Goal: Task Accomplishment & Management: Complete application form

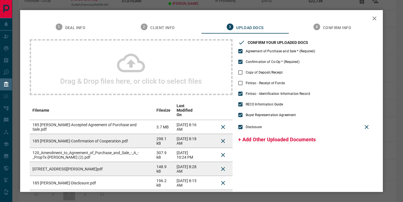
scroll to position [159, 0]
click at [254, 73] on span "Copy of Deposit/Receipt" at bounding box center [264, 72] width 37 height 5
click at [262, 139] on span "+ Add Other Uploaded Documents" at bounding box center [277, 140] width 78 height 6
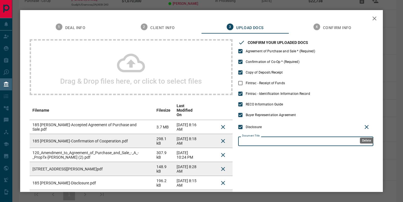
click at [368, 124] on icon "Delete" at bounding box center [367, 127] width 7 height 7
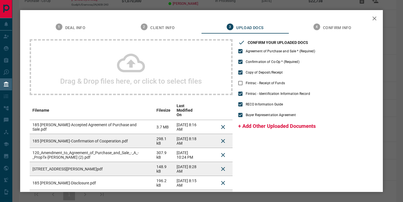
click at [128, 68] on icon at bounding box center [131, 63] width 28 height 28
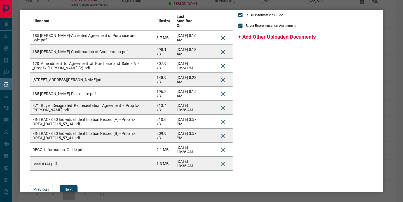
scroll to position [102, 0]
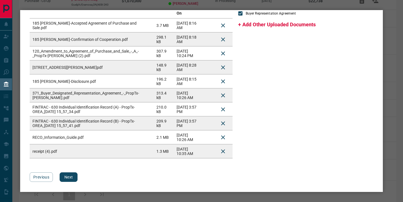
click at [69, 175] on button "Next" at bounding box center [69, 178] width 18 height 10
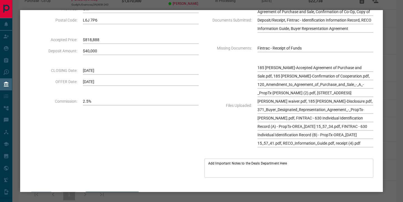
scroll to position [113, 0]
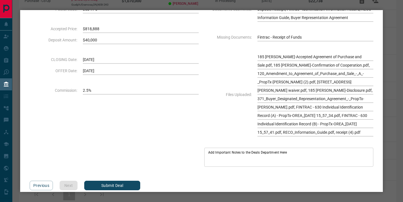
click at [112, 181] on button "Submit Deal" at bounding box center [112, 186] width 56 height 10
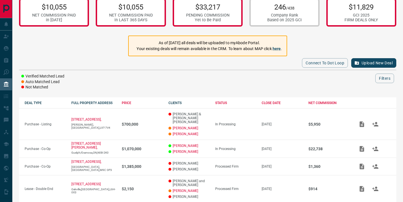
scroll to position [0, 0]
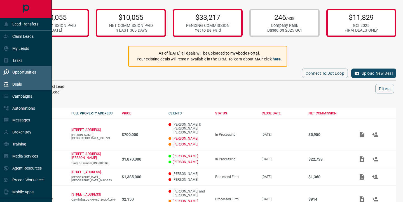
click at [10, 71] on div "Opportunities" at bounding box center [19, 72] width 33 height 9
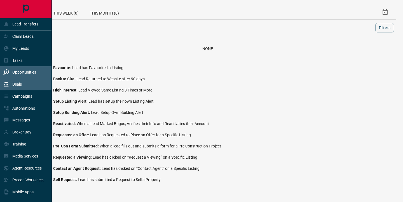
click at [22, 82] on p "Deals" at bounding box center [17, 84] width 10 height 4
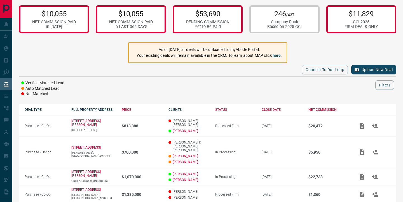
scroll to position [3, 0]
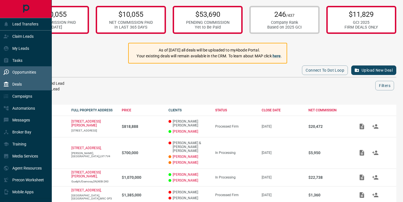
click at [13, 69] on div "Opportunities" at bounding box center [19, 72] width 33 height 9
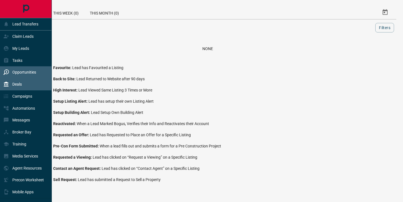
click at [22, 82] on div "Deals" at bounding box center [12, 84] width 18 height 9
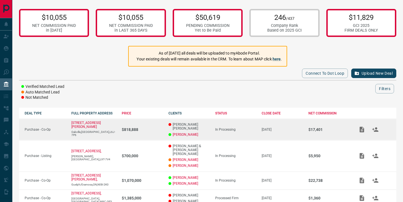
click at [265, 128] on p "[DATE]" at bounding box center [282, 130] width 41 height 4
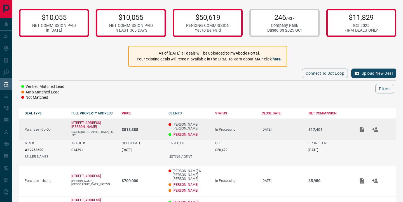
click at [265, 128] on p "[DATE]" at bounding box center [282, 130] width 41 height 4
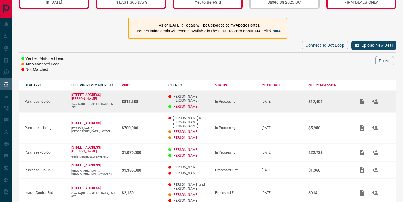
scroll to position [27, 0]
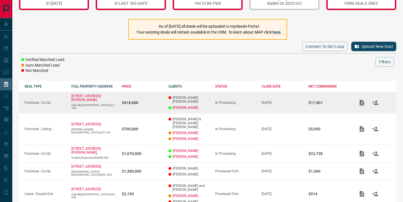
click at [265, 125] on td "[DATE]" at bounding box center [279, 128] width 47 height 31
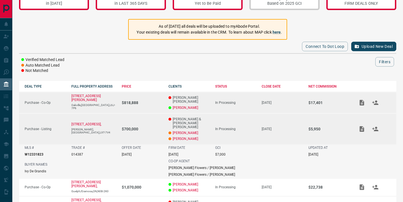
click at [265, 125] on td "[DATE]" at bounding box center [279, 128] width 47 height 31
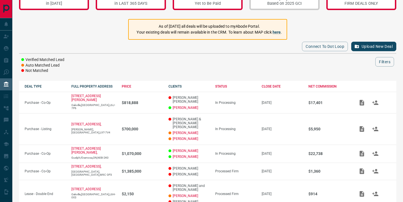
scroll to position [0, 0]
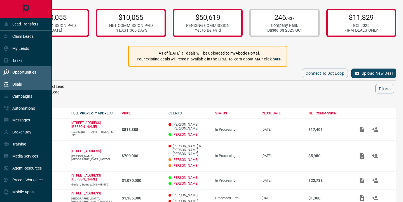
click at [4, 74] on icon at bounding box center [6, 72] width 6 height 6
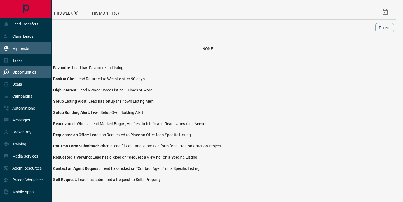
click at [14, 49] on p "My Leads" at bounding box center [20, 48] width 17 height 4
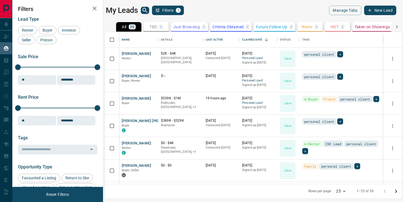
scroll to position [152, 297]
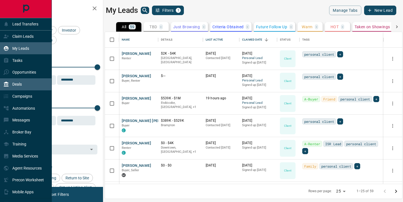
click at [12, 85] on p "Deals" at bounding box center [17, 84] width 10 height 4
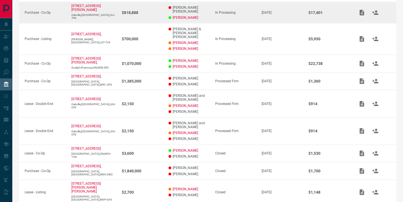
scroll to position [118, 0]
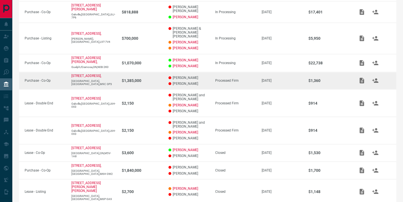
click at [216, 72] on td "Processed Firm" at bounding box center [233, 81] width 47 height 18
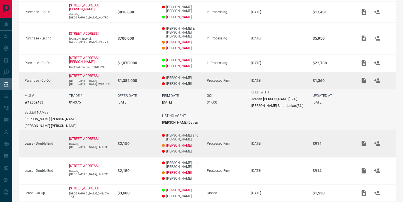
click at [222, 130] on td "Processed Firm" at bounding box center [223, 143] width 45 height 27
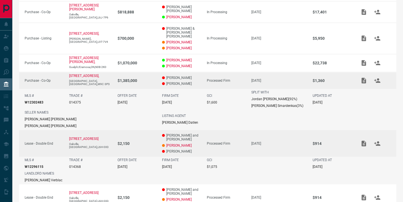
click at [222, 89] on td "GCI $1,600" at bounding box center [223, 99] width 45 height 20
click at [221, 79] on div "Processed Firm" at bounding box center [226, 81] width 39 height 4
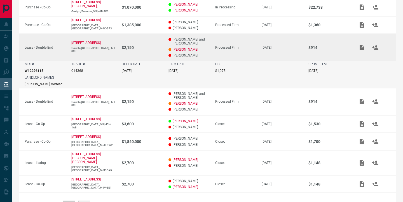
click at [237, 34] on td "Processed Firm" at bounding box center [233, 47] width 47 height 27
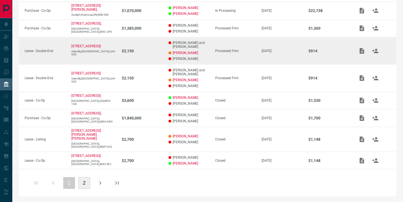
scroll to position [155, 0]
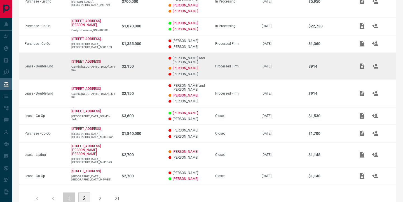
click at [225, 64] on div "Processed Firm" at bounding box center [235, 66] width 41 height 4
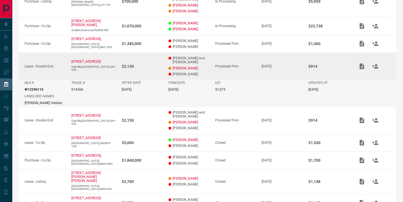
scroll to position [173, 0]
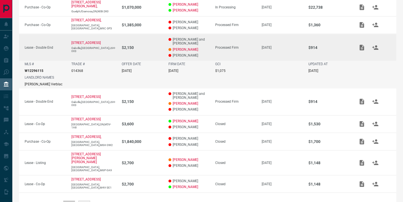
click at [229, 34] on td "Processed Firm" at bounding box center [233, 47] width 47 height 27
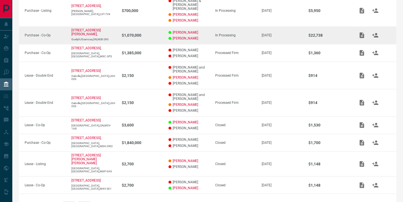
scroll to position [155, 0]
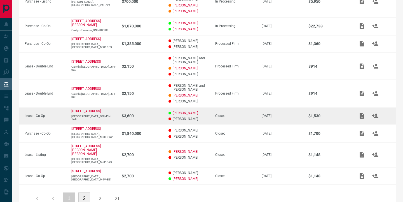
click at [221, 107] on td "Closed" at bounding box center [233, 116] width 47 height 18
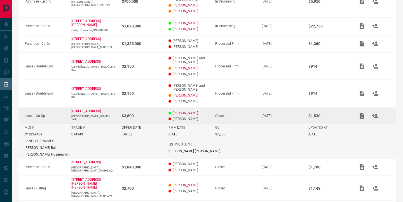
click at [221, 114] on div "Closed" at bounding box center [235, 116] width 41 height 4
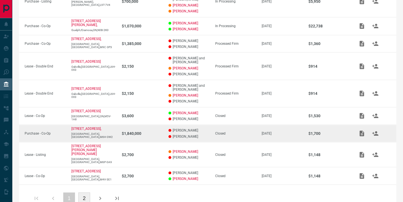
click at [220, 132] on div "Closed" at bounding box center [235, 134] width 41 height 4
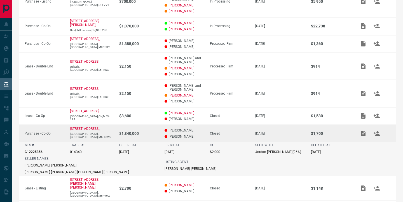
click at [220, 132] on div "Closed" at bounding box center [230, 134] width 40 height 4
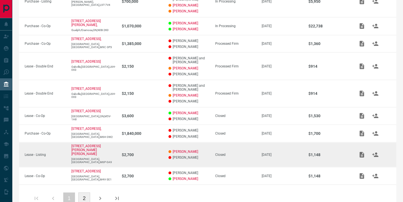
click at [221, 145] on td "Closed" at bounding box center [233, 154] width 47 height 25
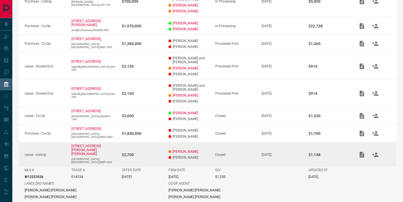
click at [221, 145] on td "Closed" at bounding box center [233, 154] width 47 height 25
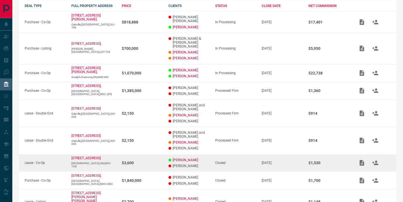
scroll to position [107, 0]
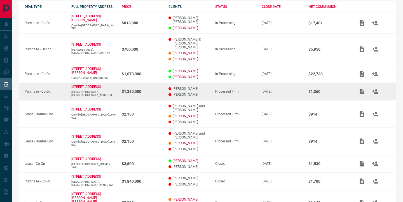
click at [221, 90] on div "Processed Firm" at bounding box center [235, 92] width 41 height 4
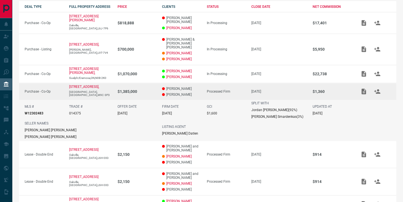
click at [221, 90] on div "Processed Firm" at bounding box center [226, 92] width 39 height 4
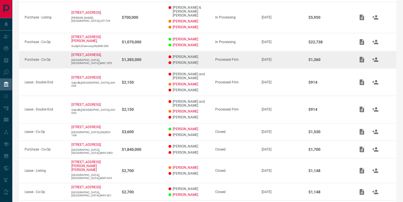
scroll to position [155, 0]
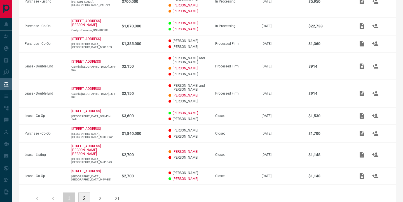
click at [100, 195] on icon "button" at bounding box center [100, 198] width 7 height 7
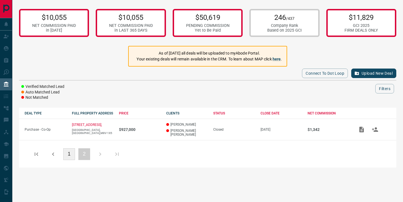
scroll to position [0, 0]
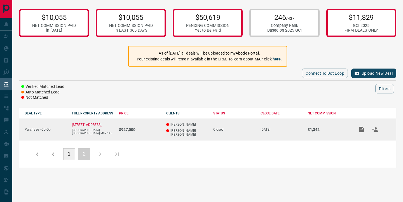
click at [224, 122] on td "Closed" at bounding box center [231, 129] width 47 height 21
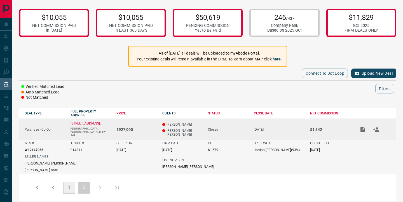
click at [224, 122] on td "Closed" at bounding box center [226, 129] width 46 height 21
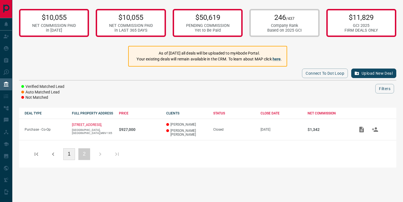
click at [55, 155] on icon "button" at bounding box center [53, 154] width 7 height 7
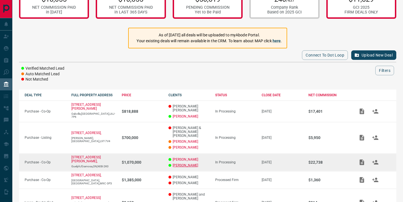
scroll to position [18, 0]
click at [222, 160] on div "In Processing" at bounding box center [235, 162] width 41 height 4
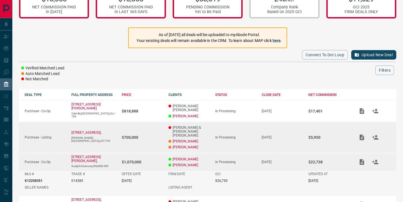
click at [241, 128] on td "In Processing" at bounding box center [233, 137] width 47 height 31
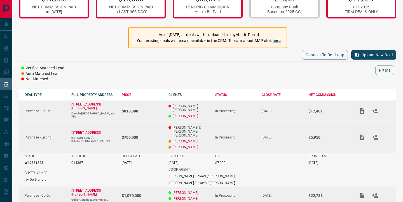
click at [239, 111] on td "In Processing" at bounding box center [233, 112] width 47 height 22
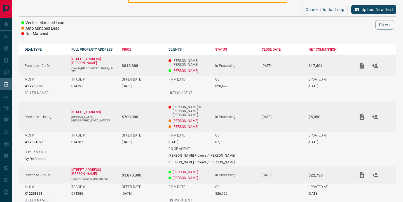
scroll to position [0, 0]
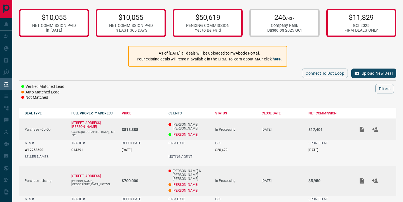
click at [153, 124] on td "$818,888" at bounding box center [139, 129] width 47 height 21
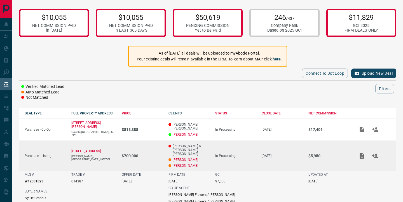
click at [153, 145] on td "$700,000" at bounding box center [139, 155] width 47 height 31
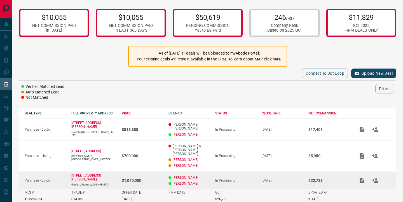
click at [163, 172] on td "[PERSON_NAME] [PERSON_NAME]" at bounding box center [186, 181] width 47 height 18
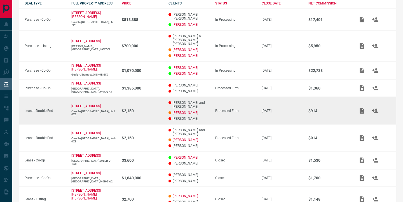
scroll to position [118, 0]
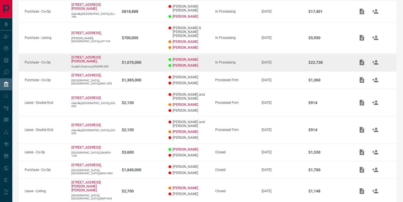
click at [232, 61] on div "In Processing" at bounding box center [235, 63] width 41 height 4
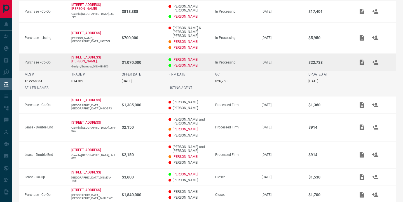
click at [232, 61] on div "In Processing" at bounding box center [235, 63] width 41 height 4
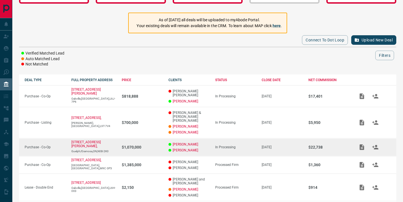
scroll to position [38, 0]
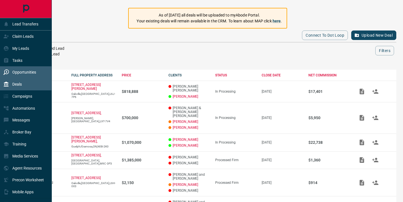
click at [20, 72] on p "Opportunities" at bounding box center [24, 72] width 24 height 4
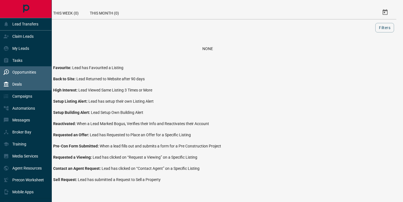
click at [19, 84] on p "Deals" at bounding box center [17, 84] width 10 height 4
